Goal: Navigation & Orientation: Understand site structure

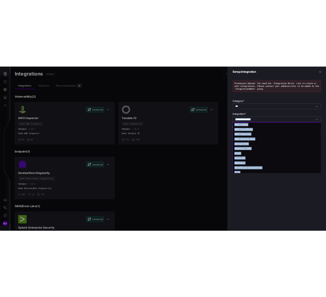
scroll to position [523, 0]
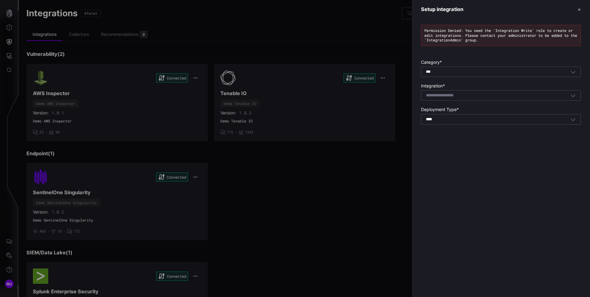
click at [577, 16] on header "Setup integration ✕" at bounding box center [501, 9] width 178 height 19
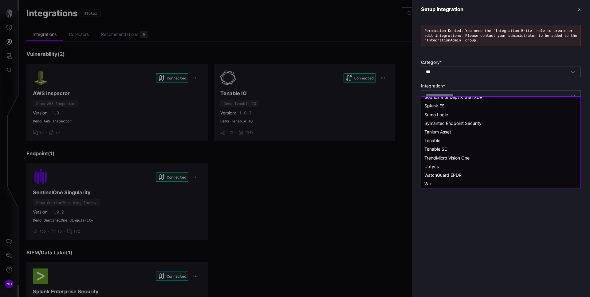
click at [579, 12] on button "✕" at bounding box center [579, 9] width 3 height 6
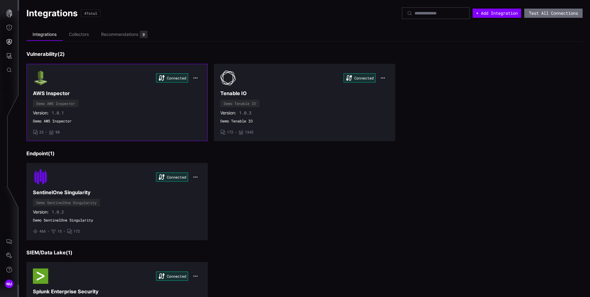
click at [158, 89] on div "Connected AWS Inspector Demo AWS Inspector Version: 1.0.1 Demo AWS Inspector • …" at bounding box center [117, 102] width 168 height 65
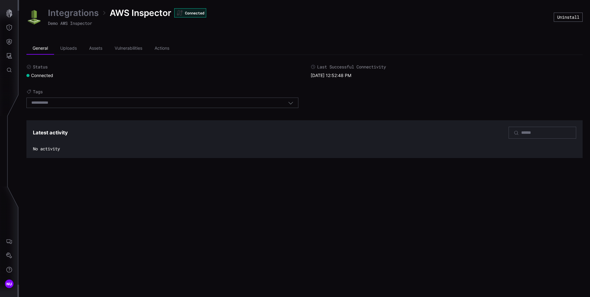
click at [282, 101] on div "Select tags" at bounding box center [159, 103] width 257 height 6
click at [290, 103] on icon "button" at bounding box center [291, 103] width 5 height 2
click at [290, 103] on icon "button" at bounding box center [291, 103] width 6 height 6
click at [363, 104] on div "Status Connected Last Successful Connectivity [DATE] 12:52:48 PM Tags Select ta…" at bounding box center [304, 87] width 556 height 47
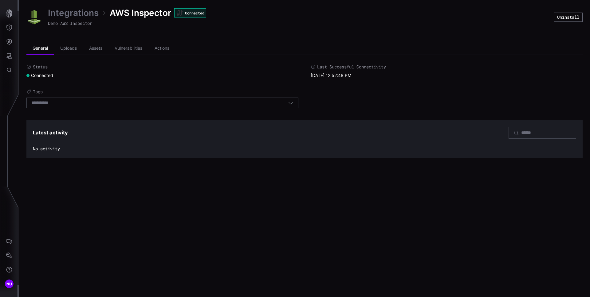
click at [71, 13] on link "Integrations" at bounding box center [73, 12] width 51 height 11
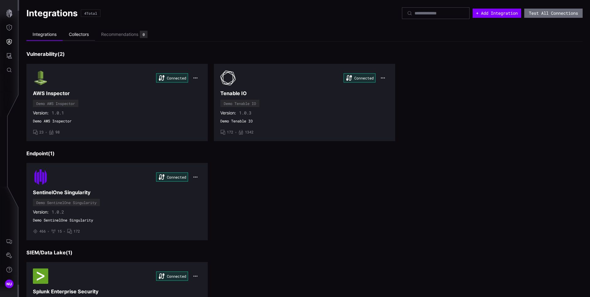
click at [87, 37] on li "Collectors" at bounding box center [79, 35] width 32 height 12
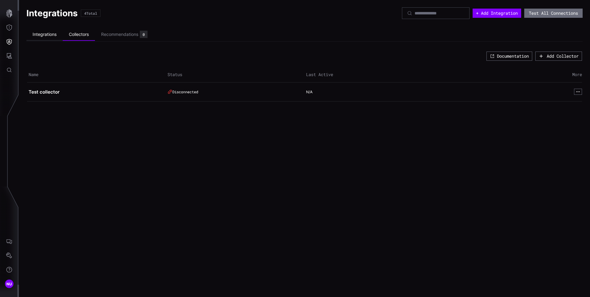
click at [42, 35] on li "Integrations" at bounding box center [44, 35] width 36 height 12
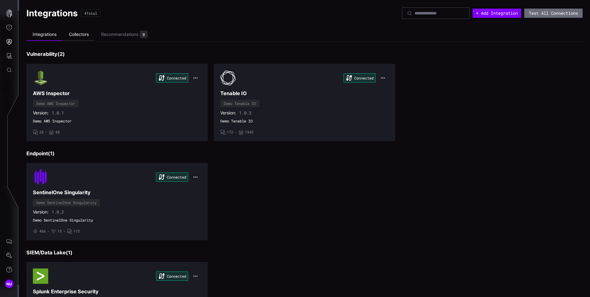
click at [83, 32] on li "Collectors" at bounding box center [79, 35] width 32 height 12
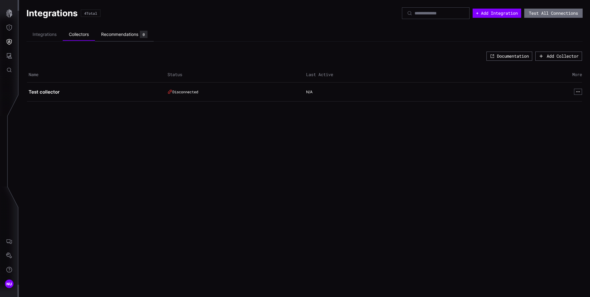
click at [124, 31] on div "Recommendations 0" at bounding box center [124, 34] width 46 height 7
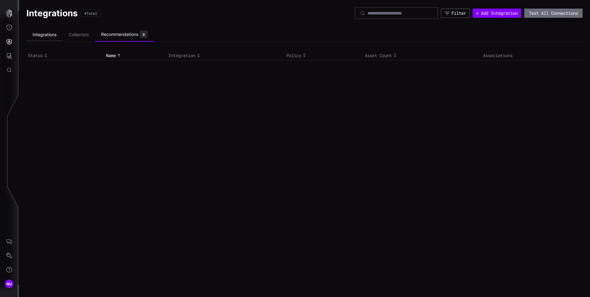
click at [54, 33] on li "Integrations" at bounding box center [44, 35] width 36 height 12
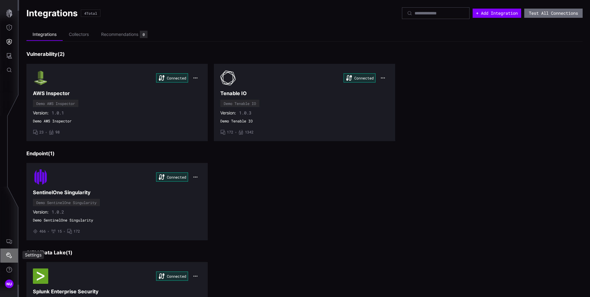
click at [10, 258] on icon "Settings" at bounding box center [9, 256] width 6 height 6
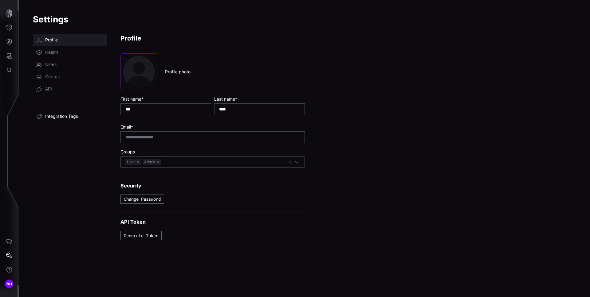
click at [59, 115] on span "Integration Tags" at bounding box center [61, 117] width 33 height 6
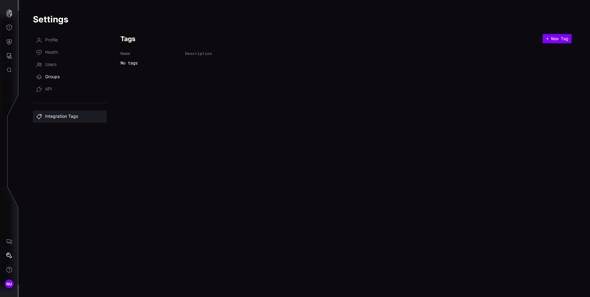
click at [61, 75] on link "Groups" at bounding box center [70, 77] width 74 height 12
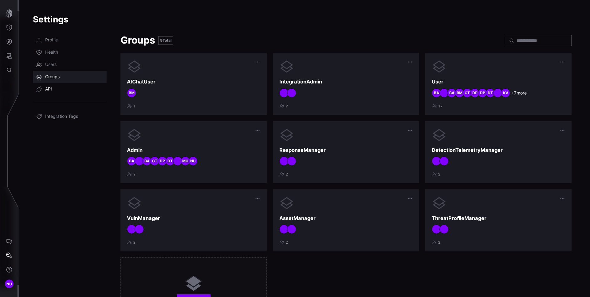
click at [60, 85] on link "API" at bounding box center [70, 89] width 74 height 12
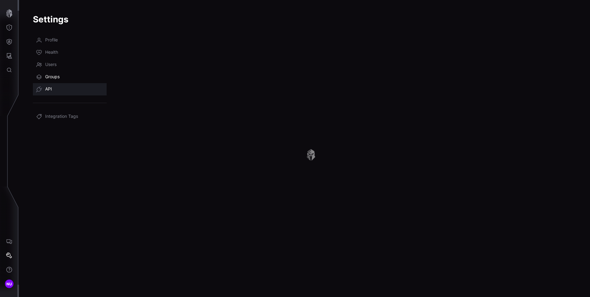
click at [57, 75] on span "Groups" at bounding box center [52, 77] width 14 height 6
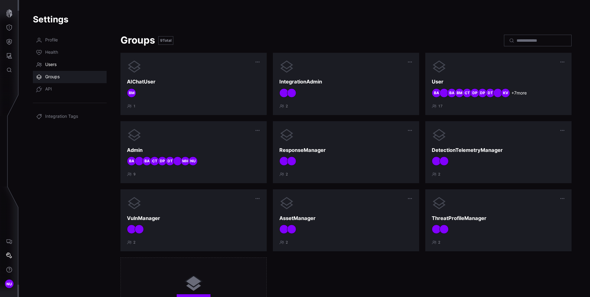
click at [56, 70] on link "Users" at bounding box center [70, 65] width 74 height 12
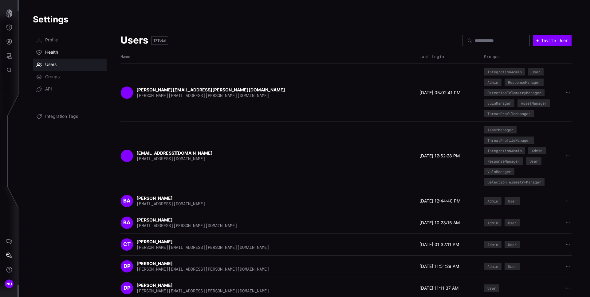
click at [54, 57] on link "Health" at bounding box center [70, 52] width 74 height 12
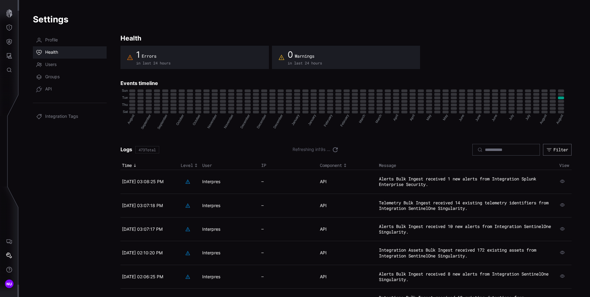
click at [561, 183] on td at bounding box center [565, 182] width 14 height 24
click at [560, 183] on icon "button" at bounding box center [563, 182] width 6 height 6
